Goal: Navigation & Orientation: Go to known website

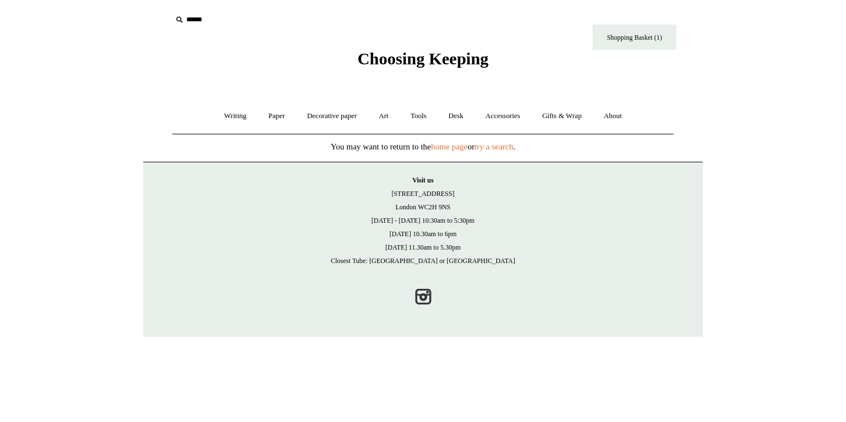
click at [417, 95] on body "Menu Choosing Keeping * Shipping Information Shopping Basket (1) * ⤺ +" at bounding box center [423, 168] width 560 height 337
click at [417, 58] on span "Choosing Keeping" at bounding box center [423, 58] width 131 height 18
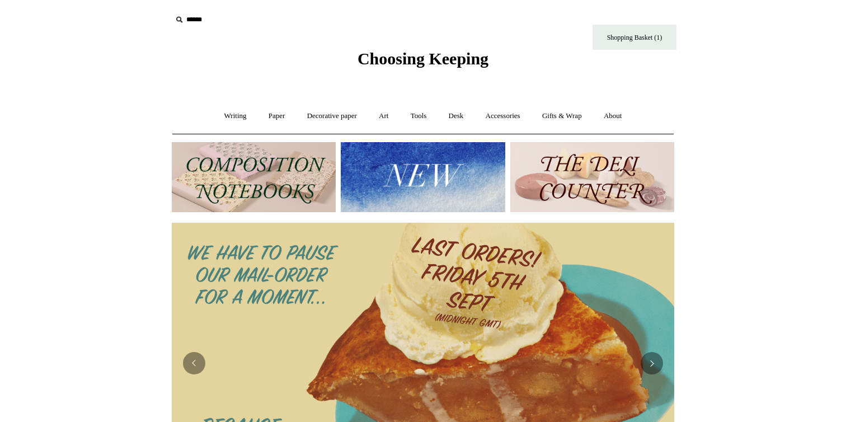
click at [383, 152] on img at bounding box center [423, 177] width 164 height 70
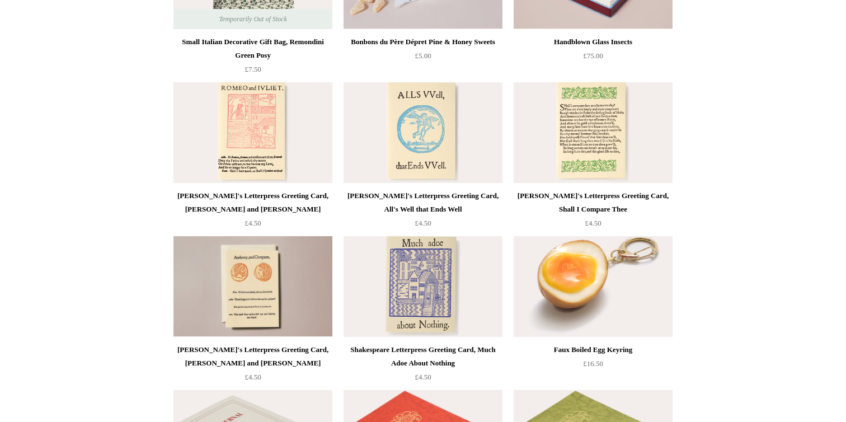
scroll to position [2360, 0]
